Goal: Information Seeking & Learning: Learn about a topic

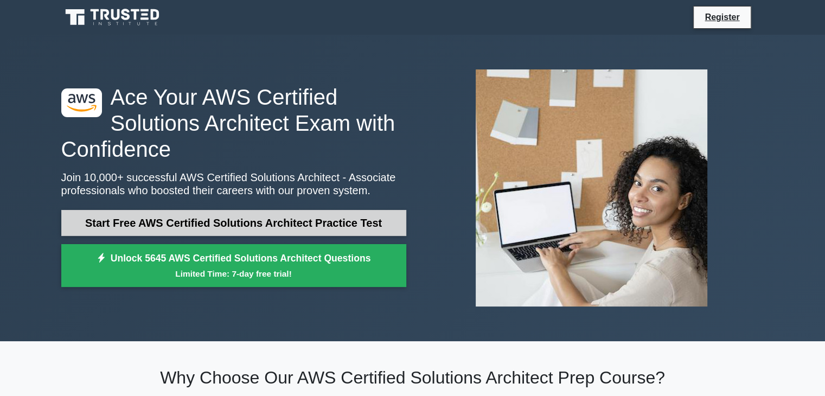
click at [276, 226] on link "Start Free AWS Certified Solutions Architect Practice Test" at bounding box center [233, 223] width 345 height 26
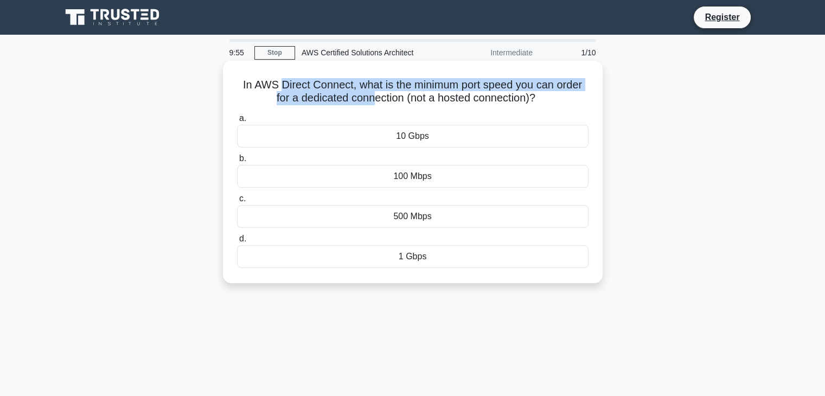
drag, startPoint x: 278, startPoint y: 87, endPoint x: 360, endPoint y: 112, distance: 86.2
click at [367, 103] on h5 "In AWS Direct Connect, what is the minimum port speed you can order for a dedic…" at bounding box center [413, 91] width 354 height 27
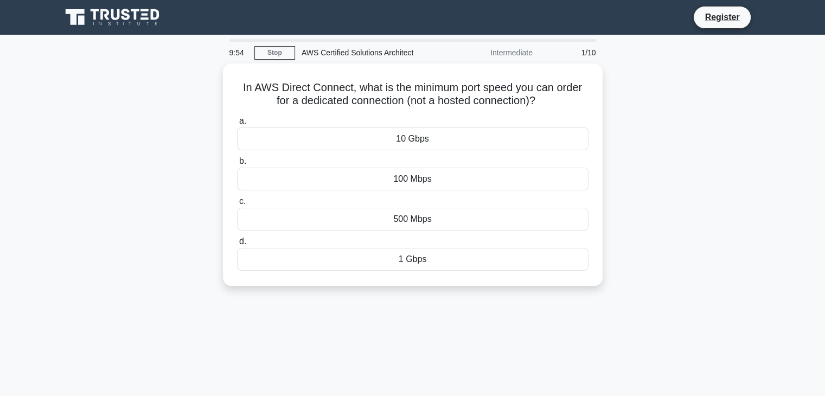
drag, startPoint x: 389, startPoint y: 60, endPoint x: 400, endPoint y: 60, distance: 11.4
click at [389, 59] on div "AWS Certified Solutions Architect" at bounding box center [369, 53] width 149 height 22
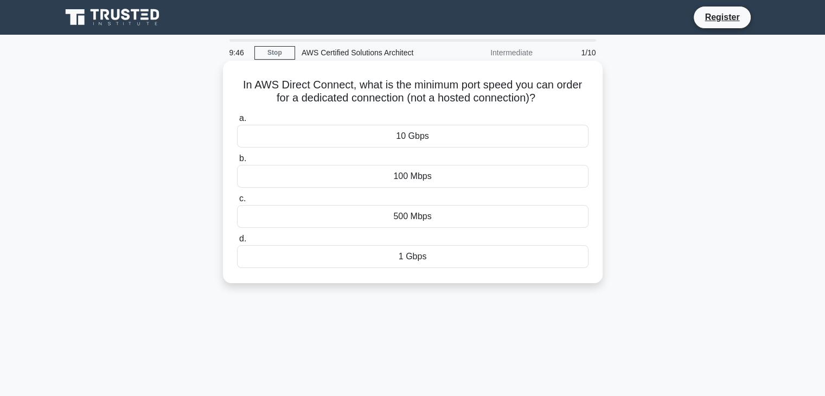
click at [404, 257] on div "1 Gbps" at bounding box center [413, 256] width 352 height 23
click at [237, 243] on input "d. 1 Gbps" at bounding box center [237, 239] width 0 height 7
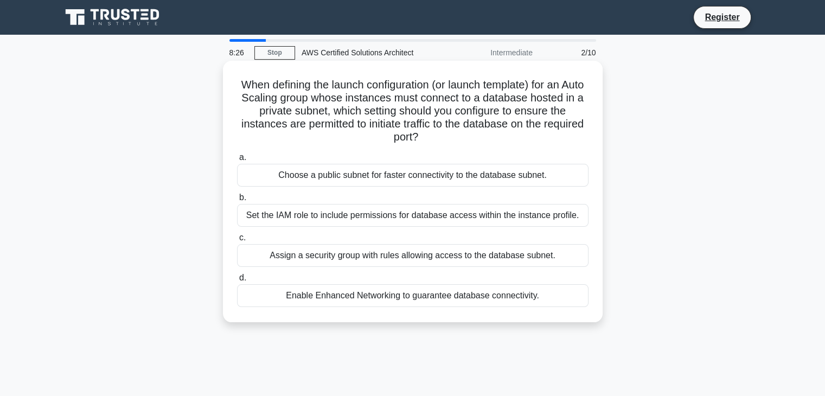
drag, startPoint x: 240, startPoint y: 77, endPoint x: 545, endPoint y: 317, distance: 389.1
click at [545, 317] on div "When defining the launch configuration (or launch template) for an Auto Scaling…" at bounding box center [412, 191] width 371 height 253
copy div "When defining the launch configuration (or launch template) for an Auto Scaling…"
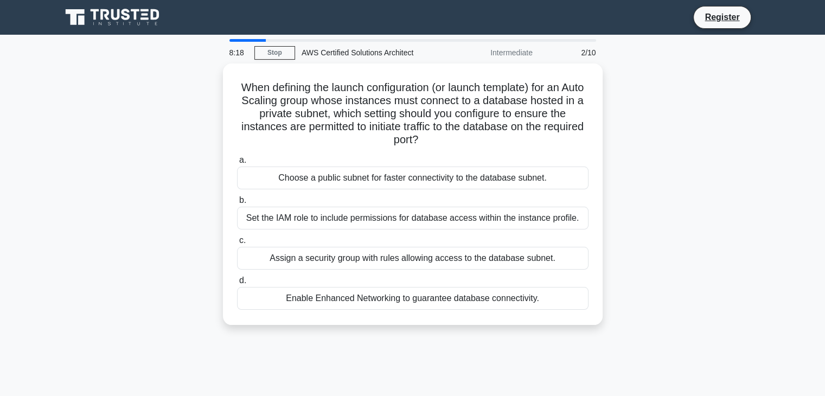
click at [735, 227] on div "When defining the launch configuration (or launch template) for an Auto Scaling…" at bounding box center [413, 200] width 716 height 275
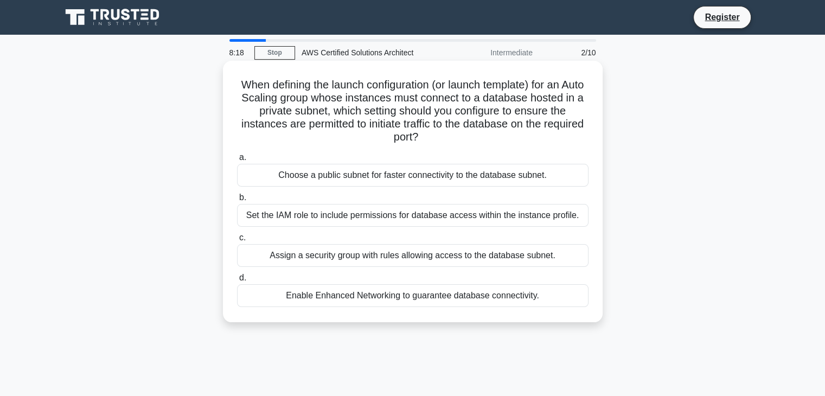
click at [473, 263] on div "Assign a security group with rules allowing access to the database subnet." at bounding box center [413, 255] width 352 height 23
click at [237, 241] on input "c. Assign a security group with rules allowing access to the database subnet." at bounding box center [237, 237] width 0 height 7
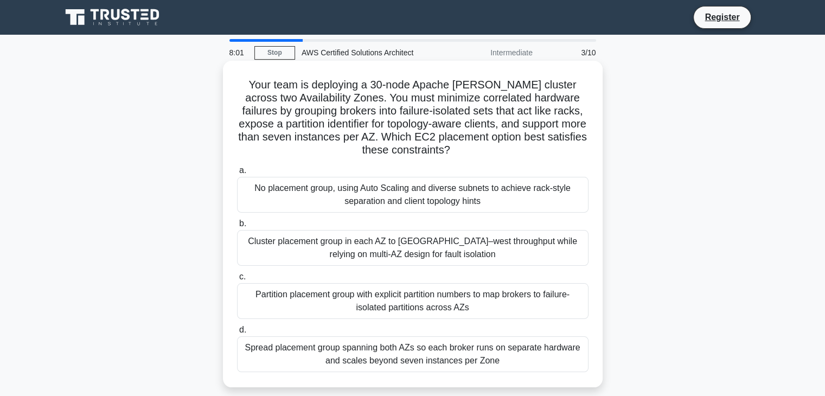
click at [420, 313] on div "Partition placement group with explicit partition numbers to map brokers to fai…" at bounding box center [413, 301] width 352 height 36
click at [237, 281] on input "c. Partition placement group with explicit partition numbers to map brokers to …" at bounding box center [237, 277] width 0 height 7
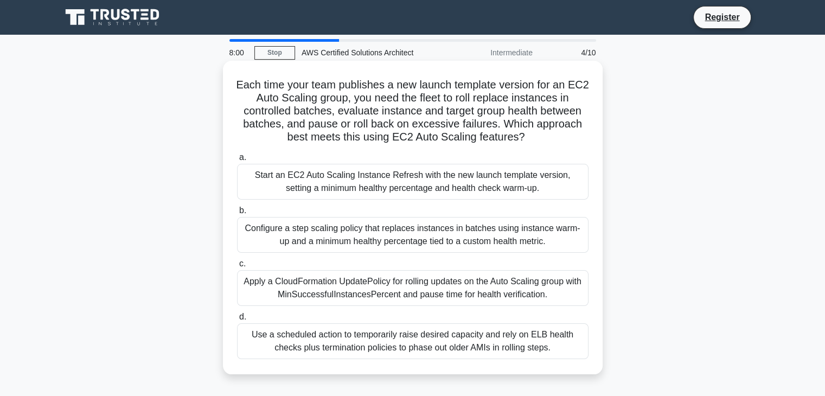
click at [402, 175] on div "Start an EC2 Auto Scaling Instance Refresh with the new launch template version…" at bounding box center [413, 182] width 352 height 36
click at [237, 161] on input "a. Start an EC2 Auto Scaling Instance Refresh with the new launch template vers…" at bounding box center [237, 157] width 0 height 7
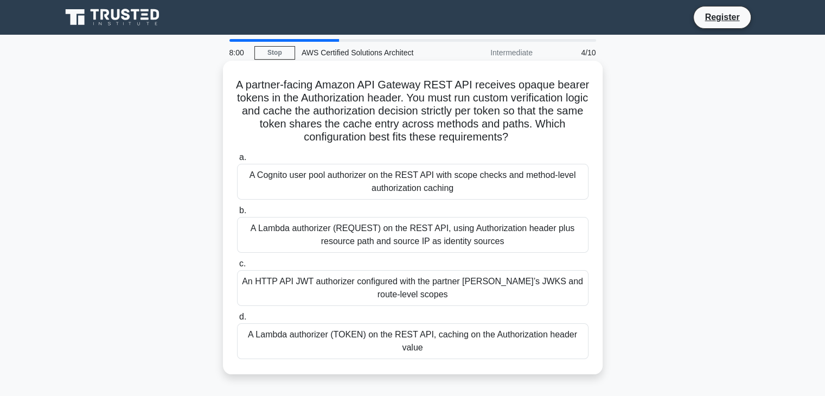
click at [402, 264] on label "c. An HTTP API JWT authorizer configured with the partner IdP’s JWKS and route-…" at bounding box center [413, 281] width 352 height 49
click at [237, 264] on input "c. An HTTP API JWT authorizer configured with the partner IdP’s JWKS and route-…" at bounding box center [237, 263] width 0 height 7
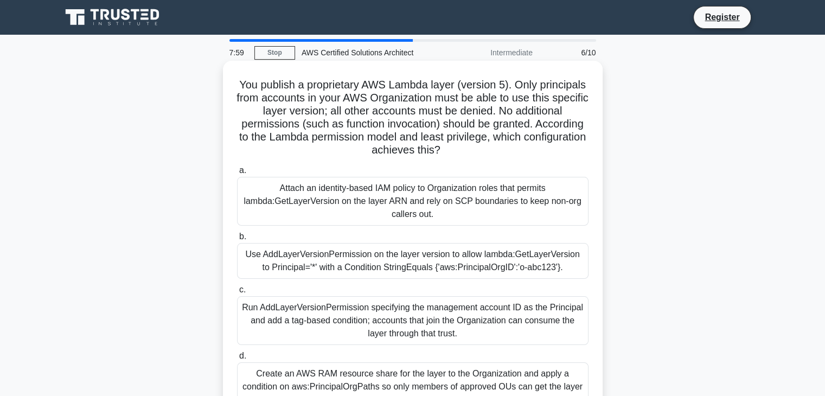
click at [373, 229] on div "a. Attach an identity-based IAM policy to Organization roles that permits lambd…" at bounding box center [413, 288] width 365 height 252
drag, startPoint x: 389, startPoint y: 274, endPoint x: 386, endPoint y: 262, distance: 12.7
click at [388, 274] on div "Use AddLayerVersionPermission on the layer version to allow lambda:GetLayerVers…" at bounding box center [413, 261] width 352 height 36
click at [389, 255] on div "Use AddLayerVersionPermission on the layer version to allow lambda:GetLayerVers…" at bounding box center [413, 261] width 352 height 36
click at [237, 240] on input "b. Use AddLayerVersionPermission on the layer version to allow lambda:GetLayerV…" at bounding box center [237, 236] width 0 height 7
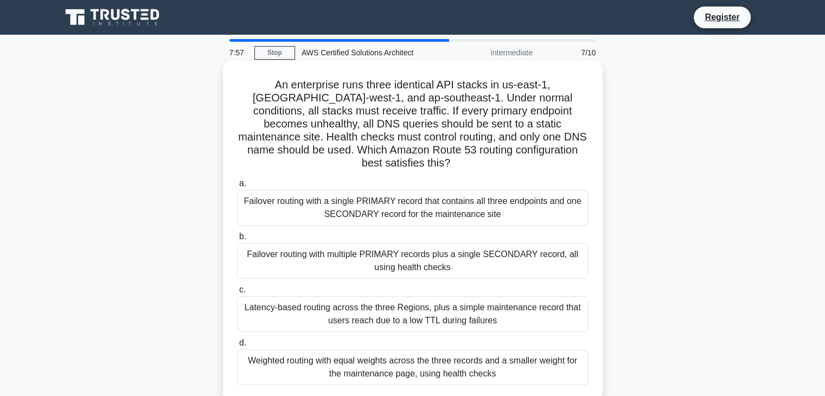
click at [392, 207] on div "Failover routing with a single PRIMARY record that contains all three endpoints…" at bounding box center [413, 208] width 352 height 36
click at [237, 187] on input "a. Failover routing with a single PRIMARY record that contains all three endpoi…" at bounding box center [237, 183] width 0 height 7
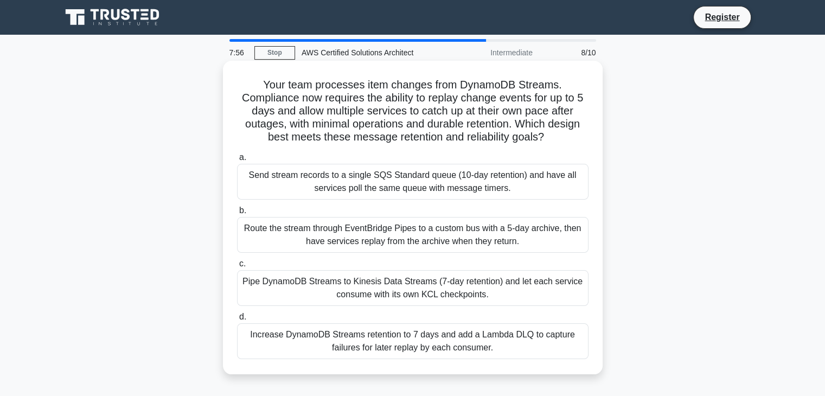
click at [395, 328] on div "Increase DynamoDB Streams retention to 7 days and add a Lambda DLQ to capture f…" at bounding box center [413, 341] width 352 height 36
click at [237, 321] on input "d. Increase DynamoDB Streams retention to 7 days and add a Lambda DLQ to captur…" at bounding box center [237, 317] width 0 height 7
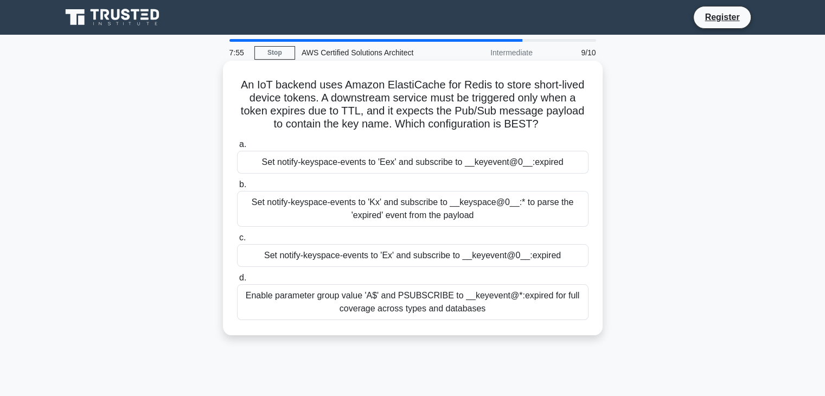
click at [373, 160] on div "Set notify-keyspace-events to 'Eex' and subscribe to __keyevent@0__:expired" at bounding box center [413, 162] width 352 height 23
click at [237, 148] on input "a. Set notify-keyspace-events to 'Eex' and subscribe to __keyevent@0__:expired" at bounding box center [237, 144] width 0 height 7
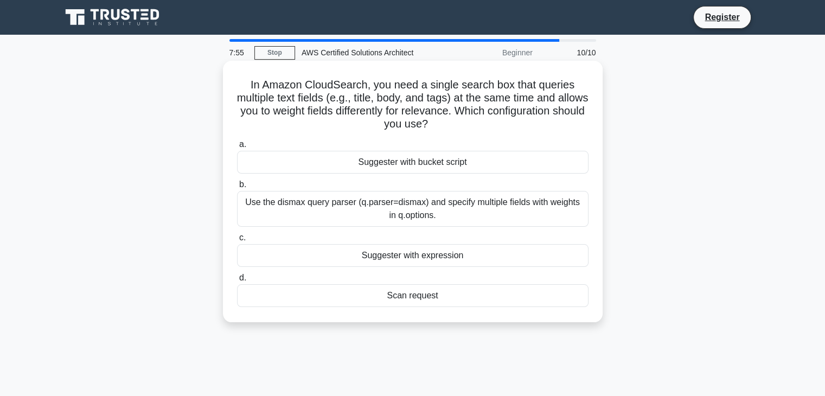
click at [395, 234] on label "c. Suggester with expression" at bounding box center [413, 249] width 352 height 36
click at [237, 234] on input "c. Suggester with expression" at bounding box center [237, 237] width 0 height 7
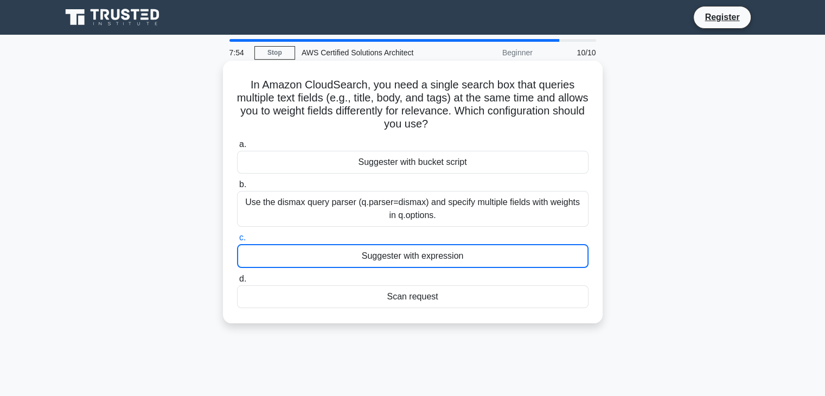
click at [403, 257] on div "Suggester with expression" at bounding box center [413, 256] width 352 height 24
click at [237, 241] on input "c. Suggester with expression" at bounding box center [237, 237] width 0 height 7
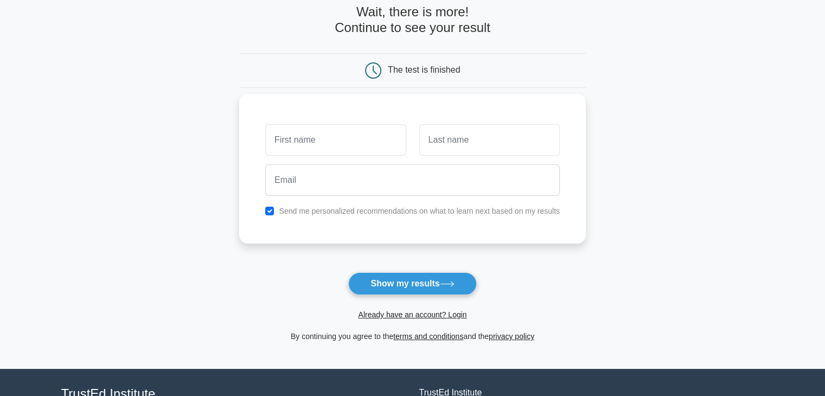
scroll to position [149, 0]
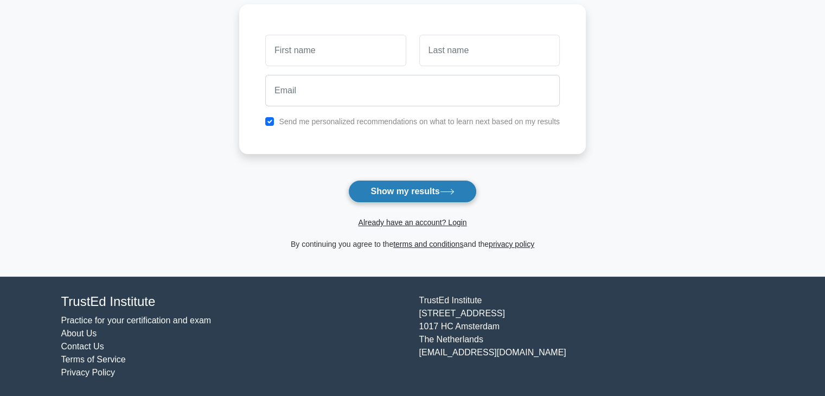
click at [428, 185] on button "Show my results" at bounding box center [412, 191] width 128 height 23
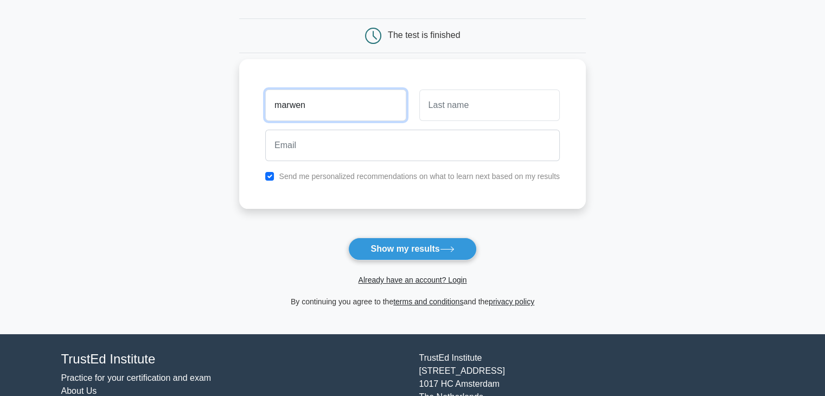
scroll to position [0, 0]
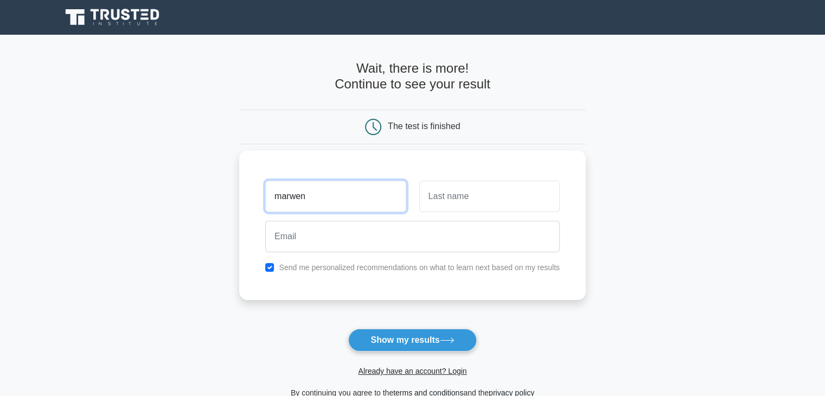
type input "marwen"
click at [486, 187] on input "text" at bounding box center [489, 196] width 141 height 31
type input "souissi"
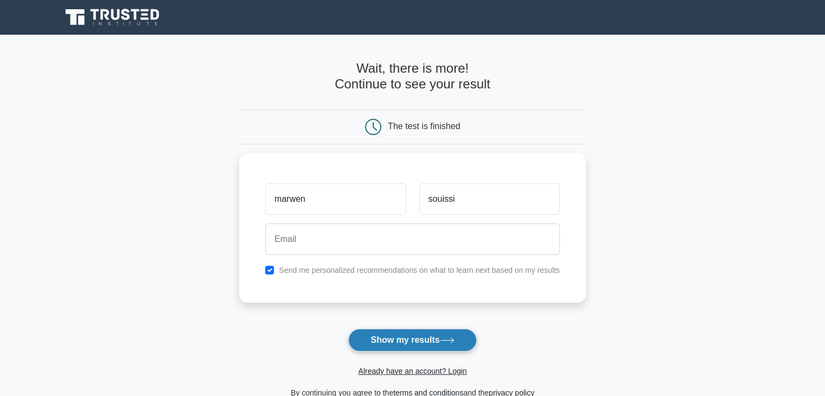
click at [438, 344] on button "Show my results" at bounding box center [412, 340] width 128 height 23
